Goal: Task Accomplishment & Management: Use online tool/utility

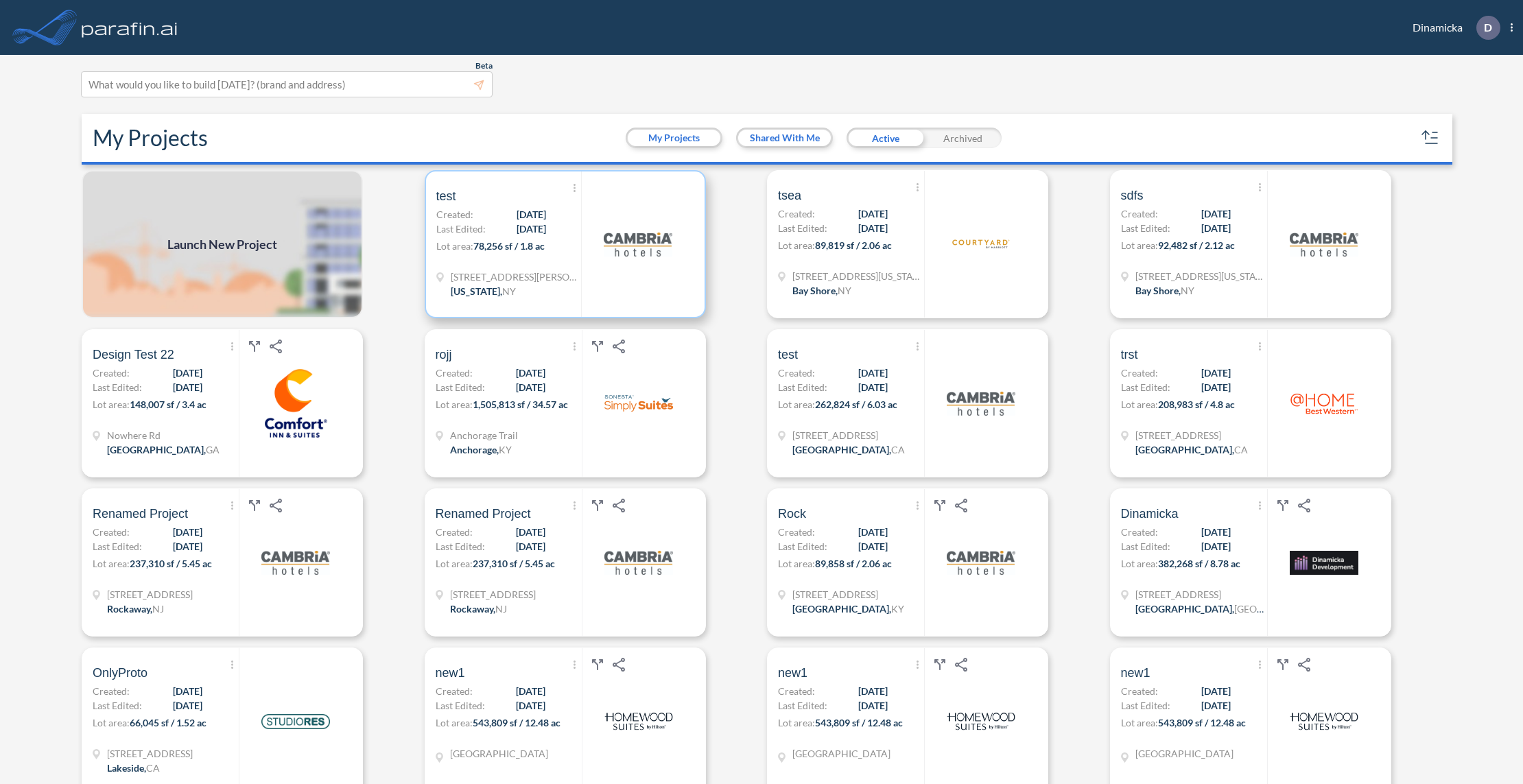
click at [516, 215] on span "[DATE]" at bounding box center [531, 215] width 30 height 15
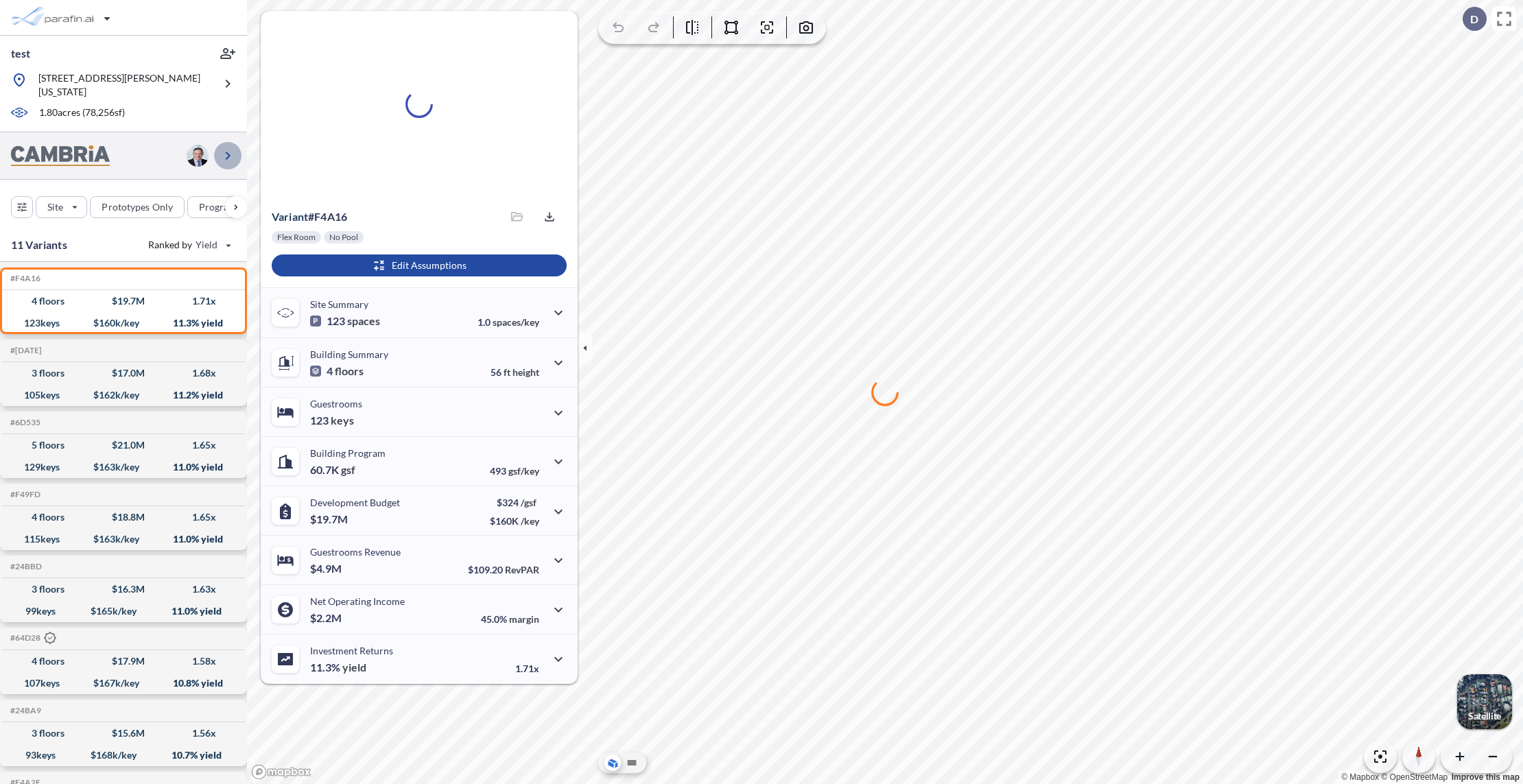
click at [231, 147] on icon "button" at bounding box center [228, 156] width 17 height 17
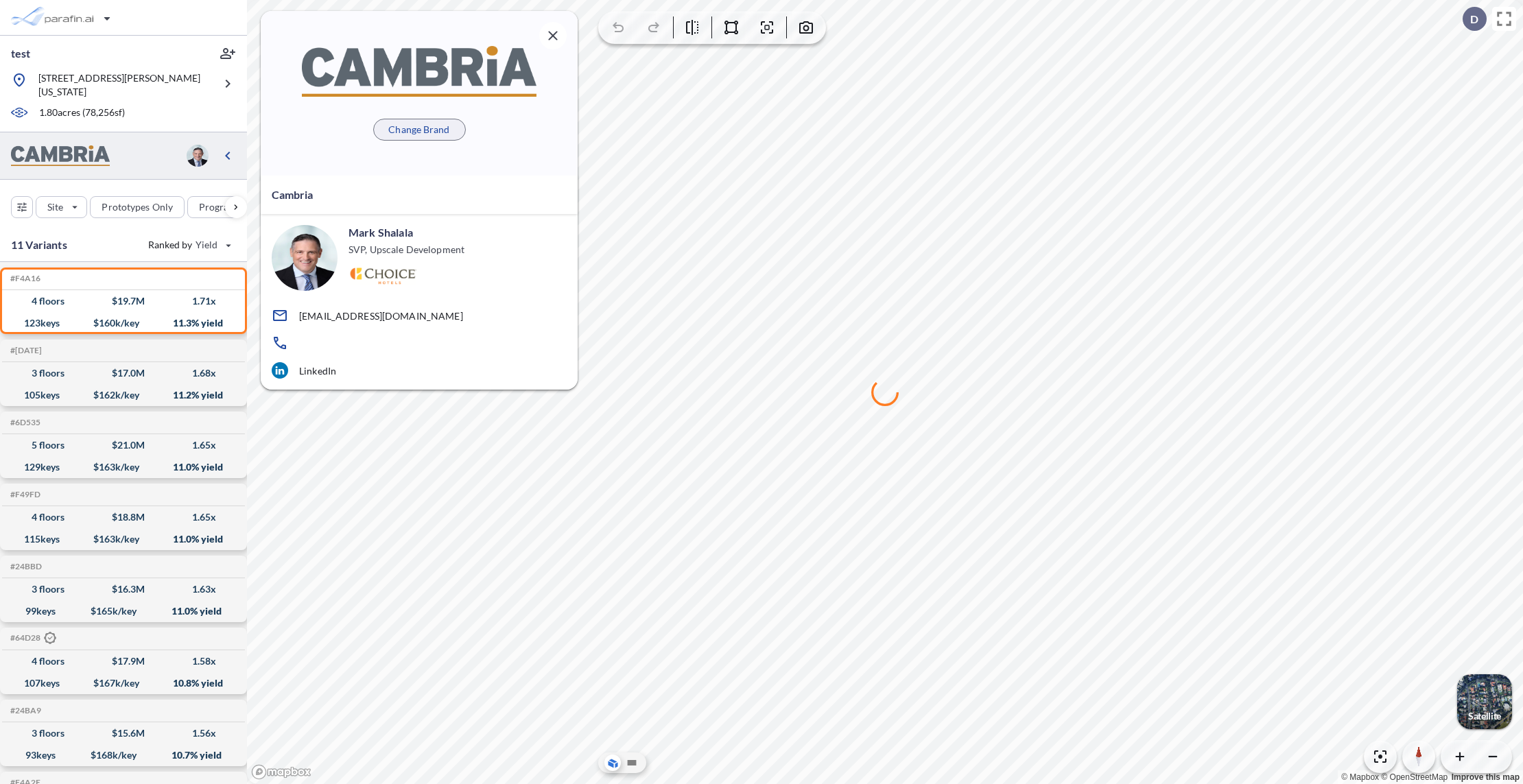
click at [423, 136] on p "Change Brand" at bounding box center [419, 129] width 61 height 14
